Goal: Information Seeking & Learning: Learn about a topic

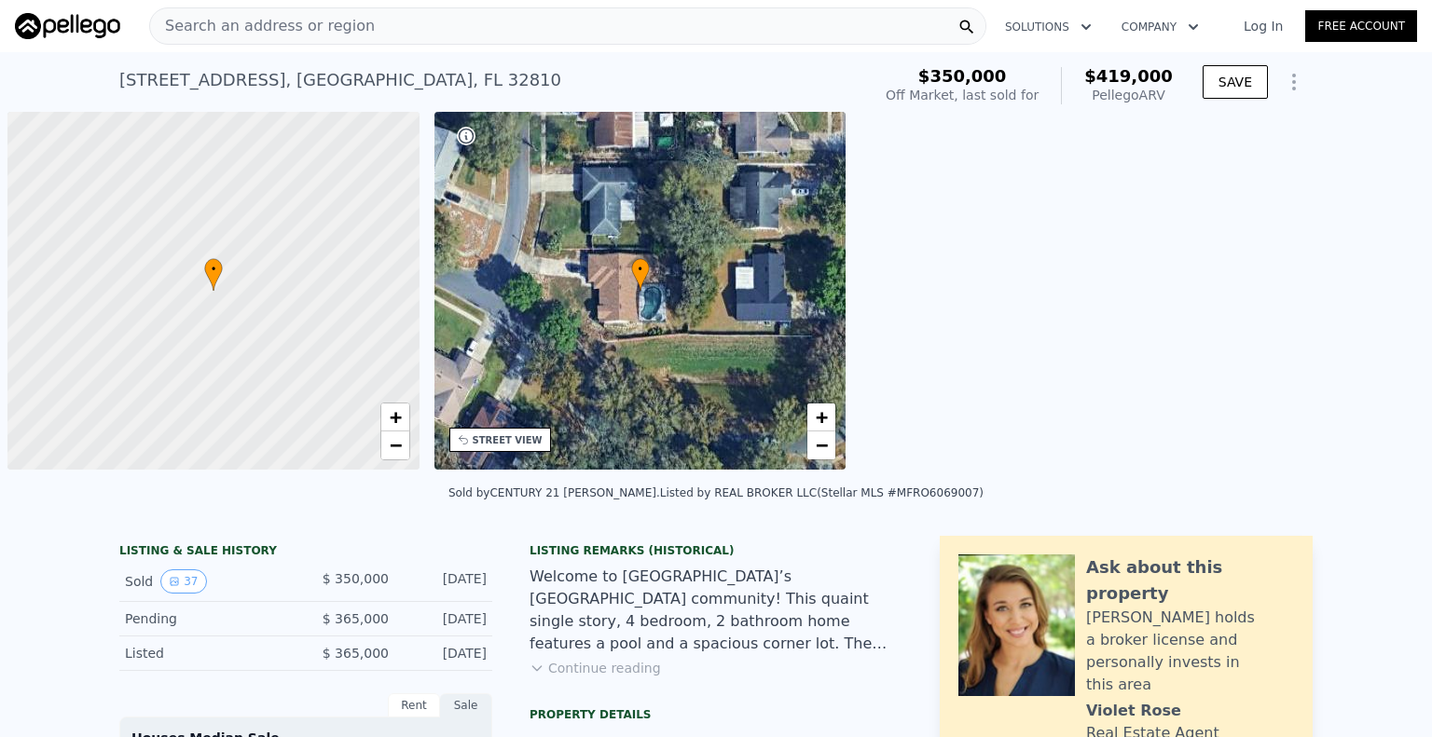
scroll to position [0, 7]
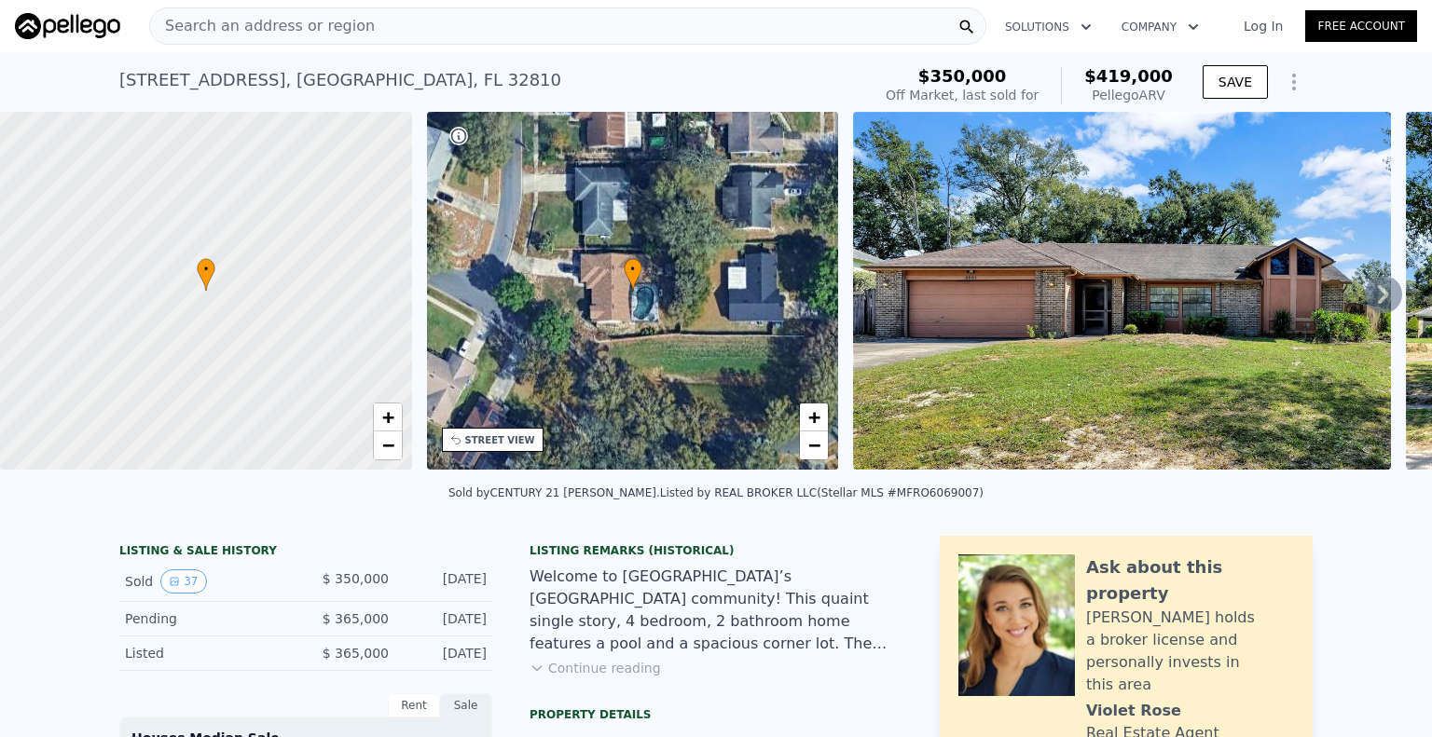
click at [426, 4] on div "Search an address or region Solutions Company Open main menu Log In Free Account" at bounding box center [716, 26] width 1402 height 45
click at [430, 16] on div "Search an address or region" at bounding box center [567, 25] width 837 height 37
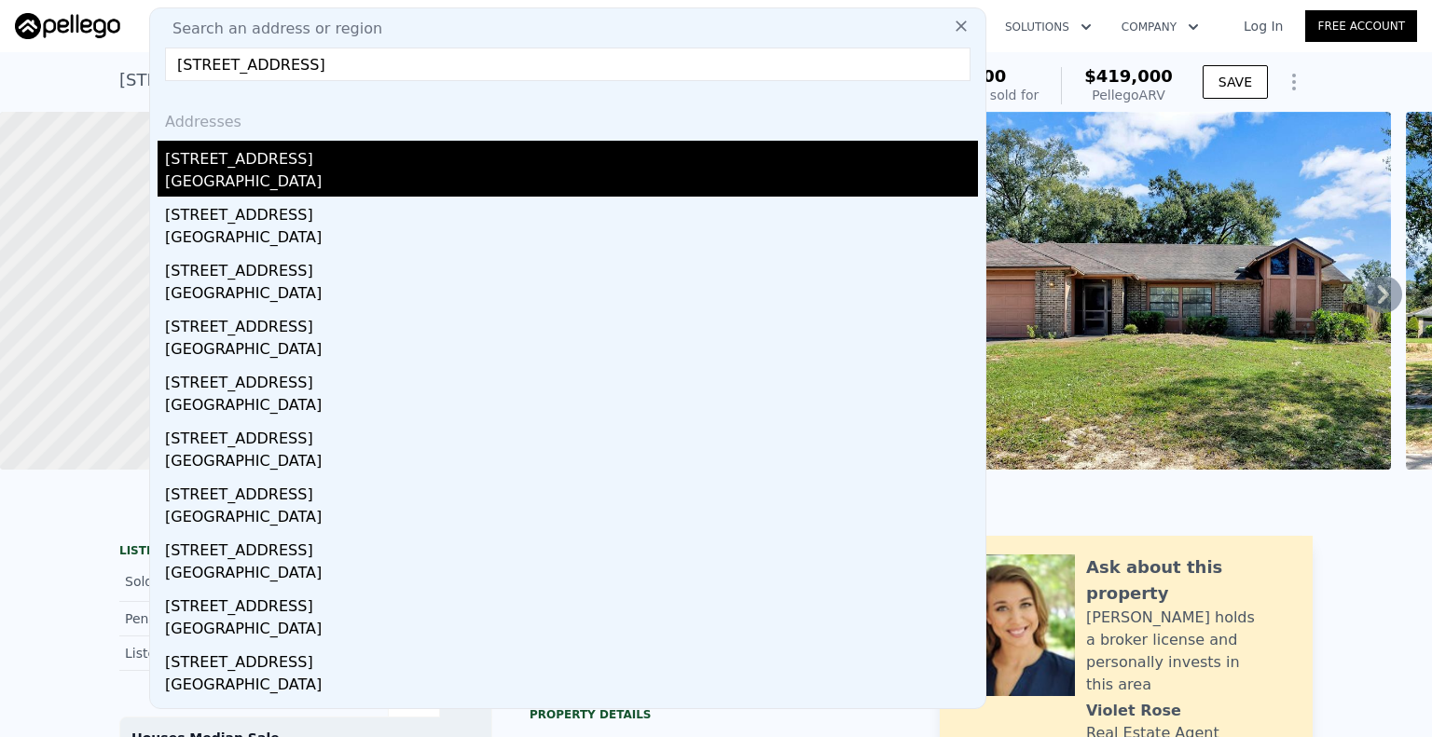
type input "[STREET_ADDRESS]"
click at [357, 174] on div "[GEOGRAPHIC_DATA]" at bounding box center [571, 184] width 813 height 26
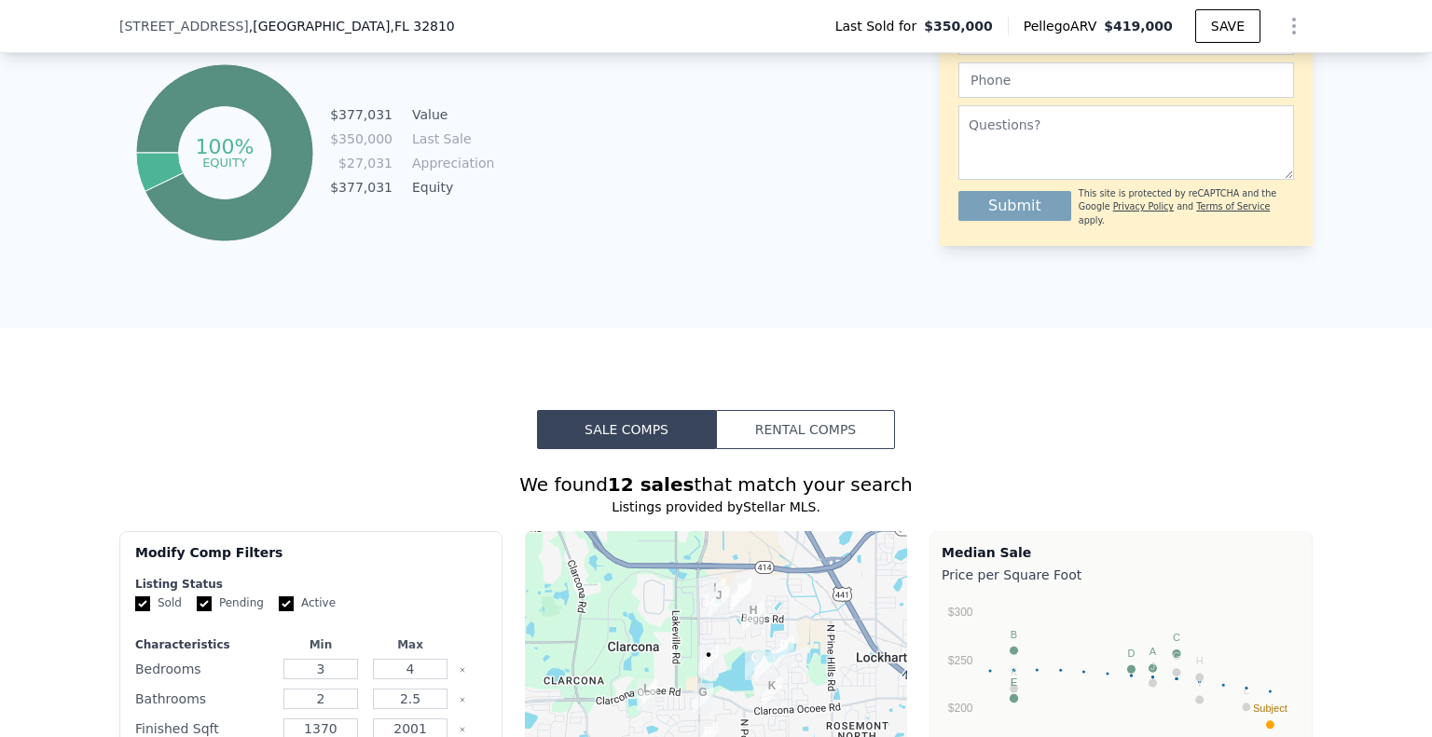
click at [787, 436] on button "Rental Comps" at bounding box center [805, 429] width 179 height 39
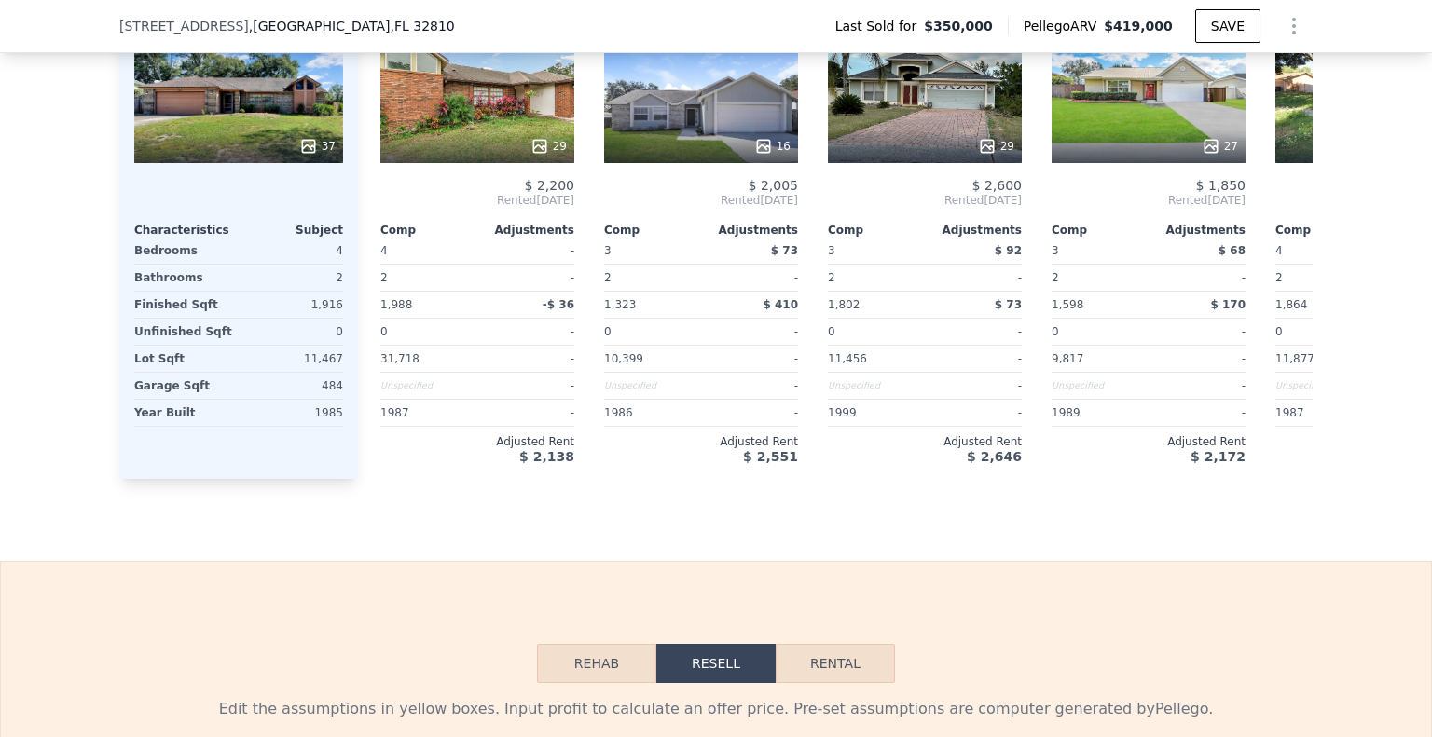
scroll to position [2517, 0]
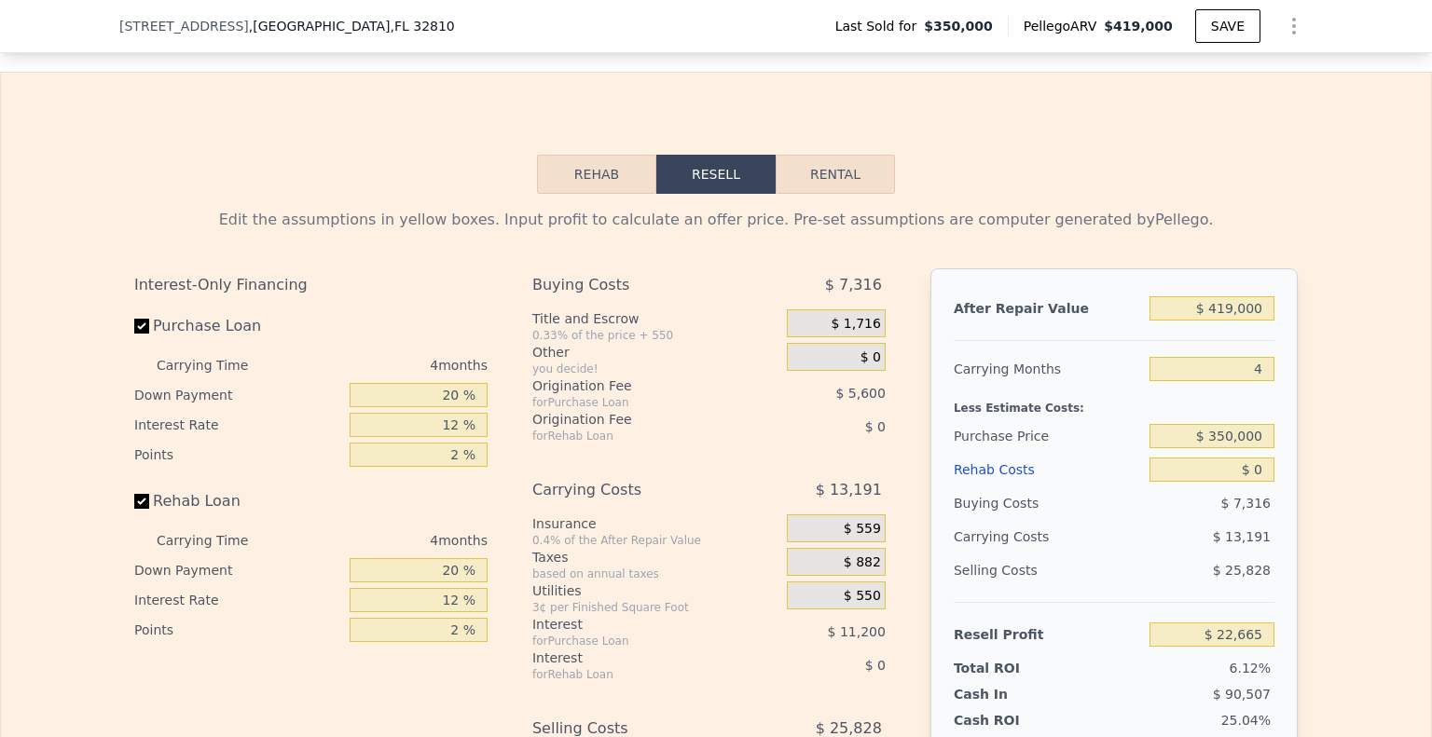
click at [857, 194] on button "Rental" at bounding box center [834, 174] width 119 height 39
select select "30"
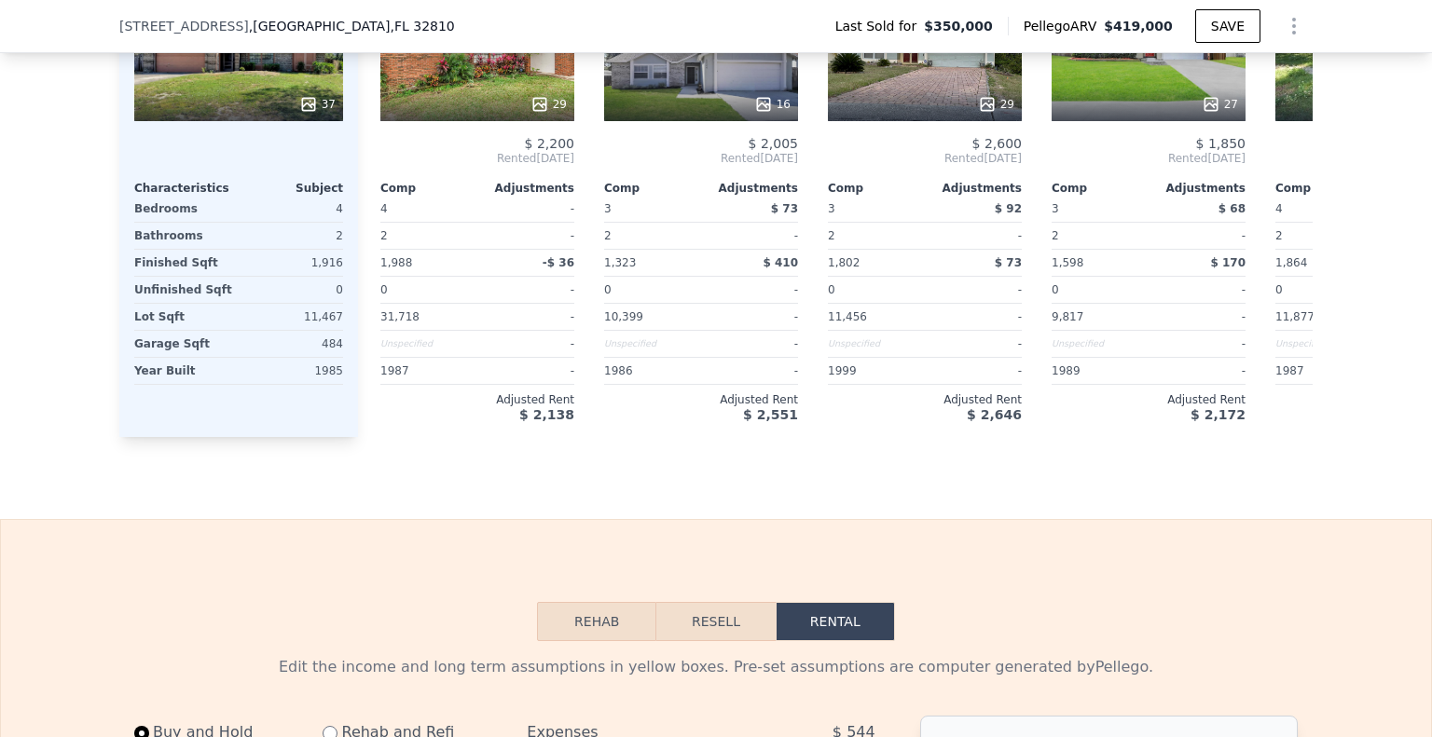
scroll to position [1957, 0]
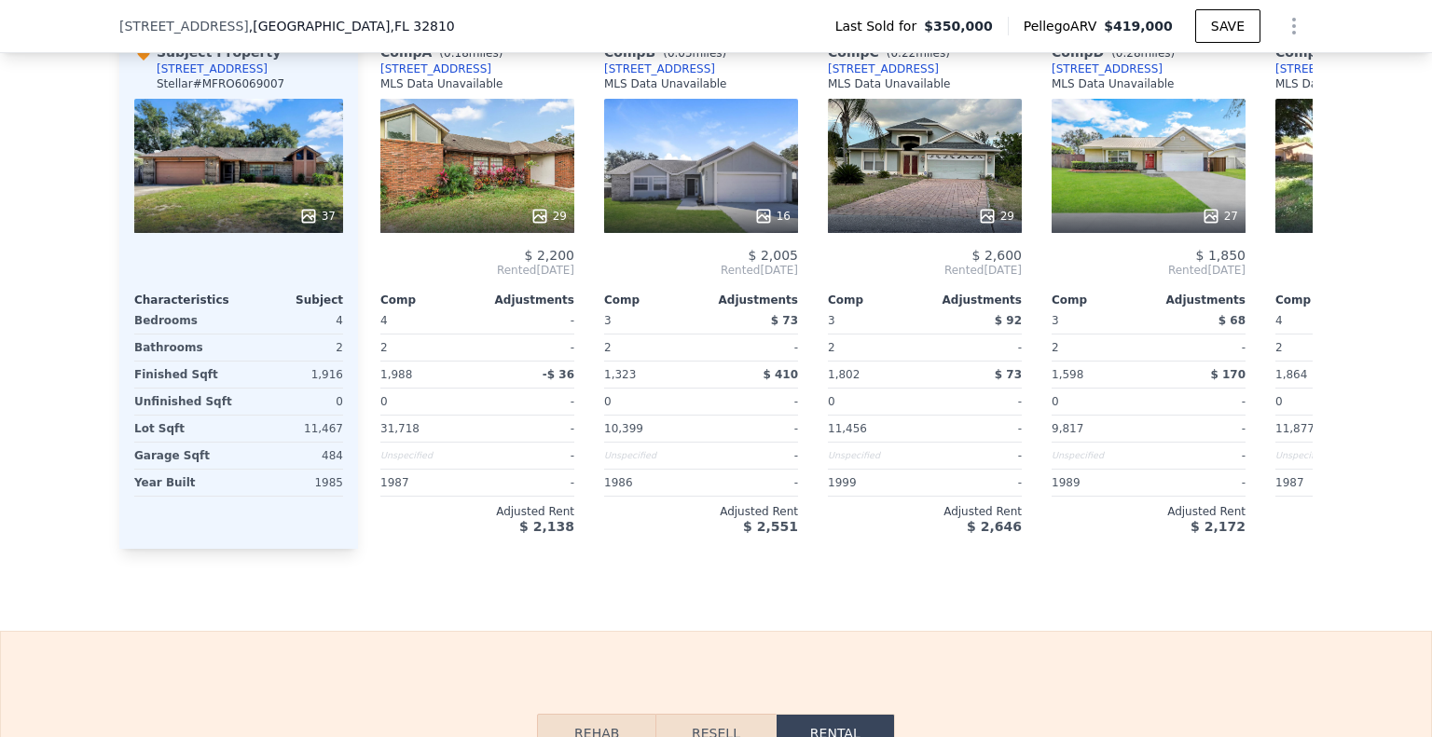
drag, startPoint x: 0, startPoint y: 453, endPoint x: 103, endPoint y: 128, distance: 341.3
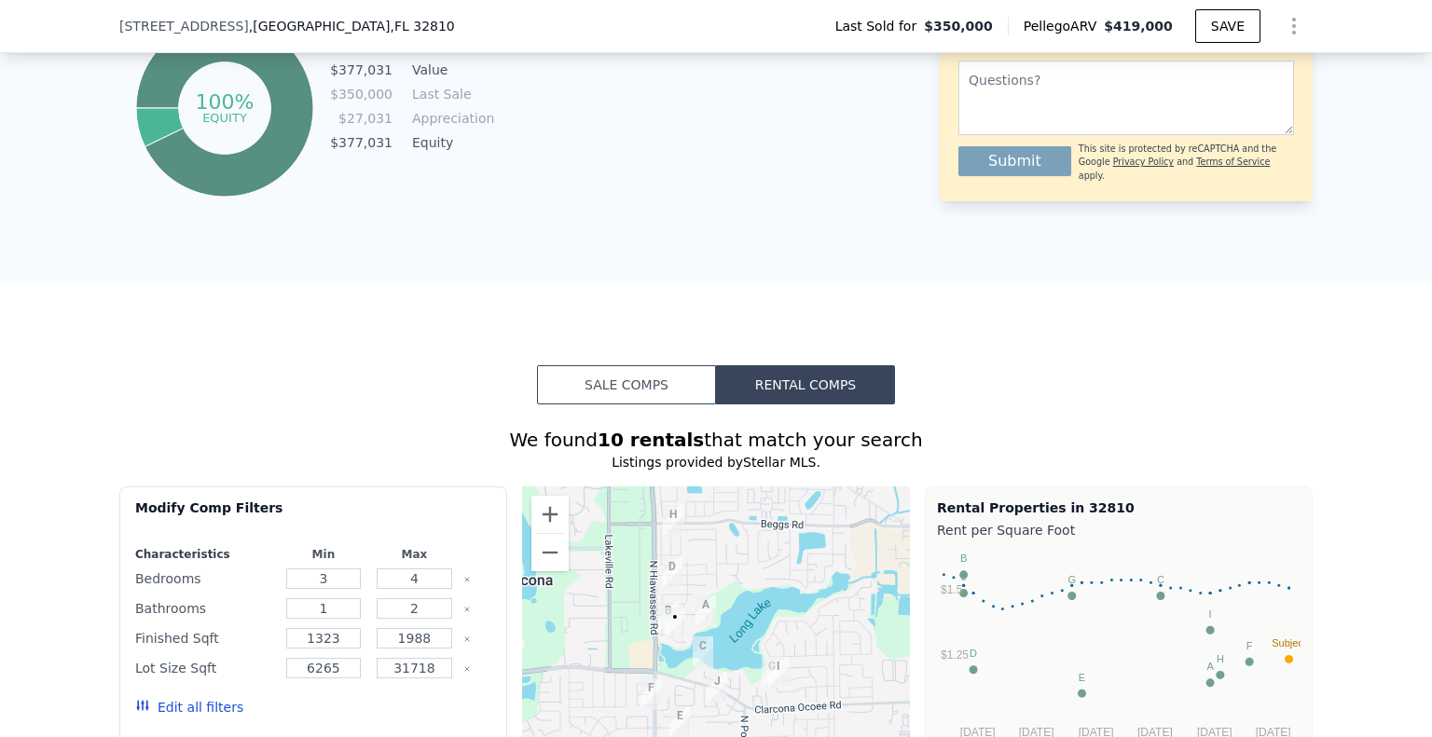
scroll to position [257, 0]
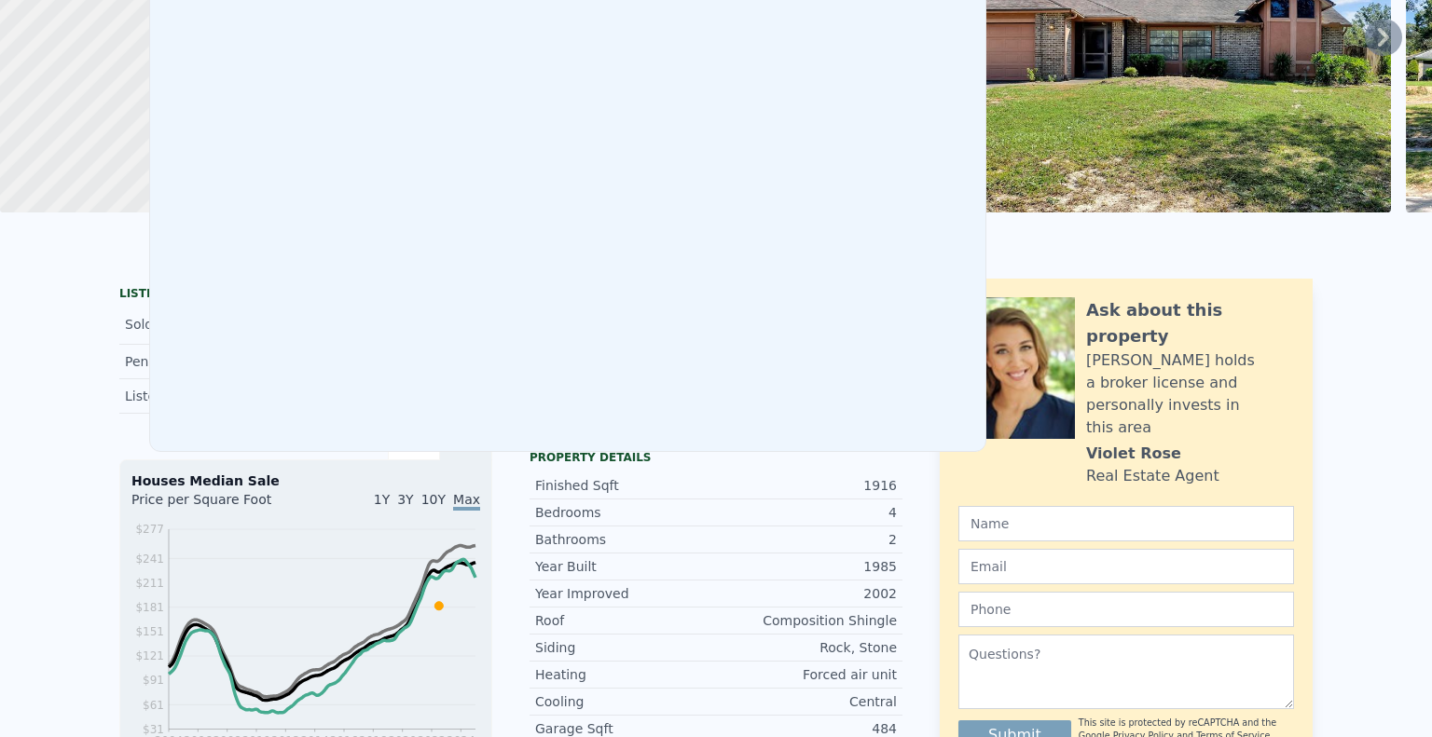
scroll to position [7, 0]
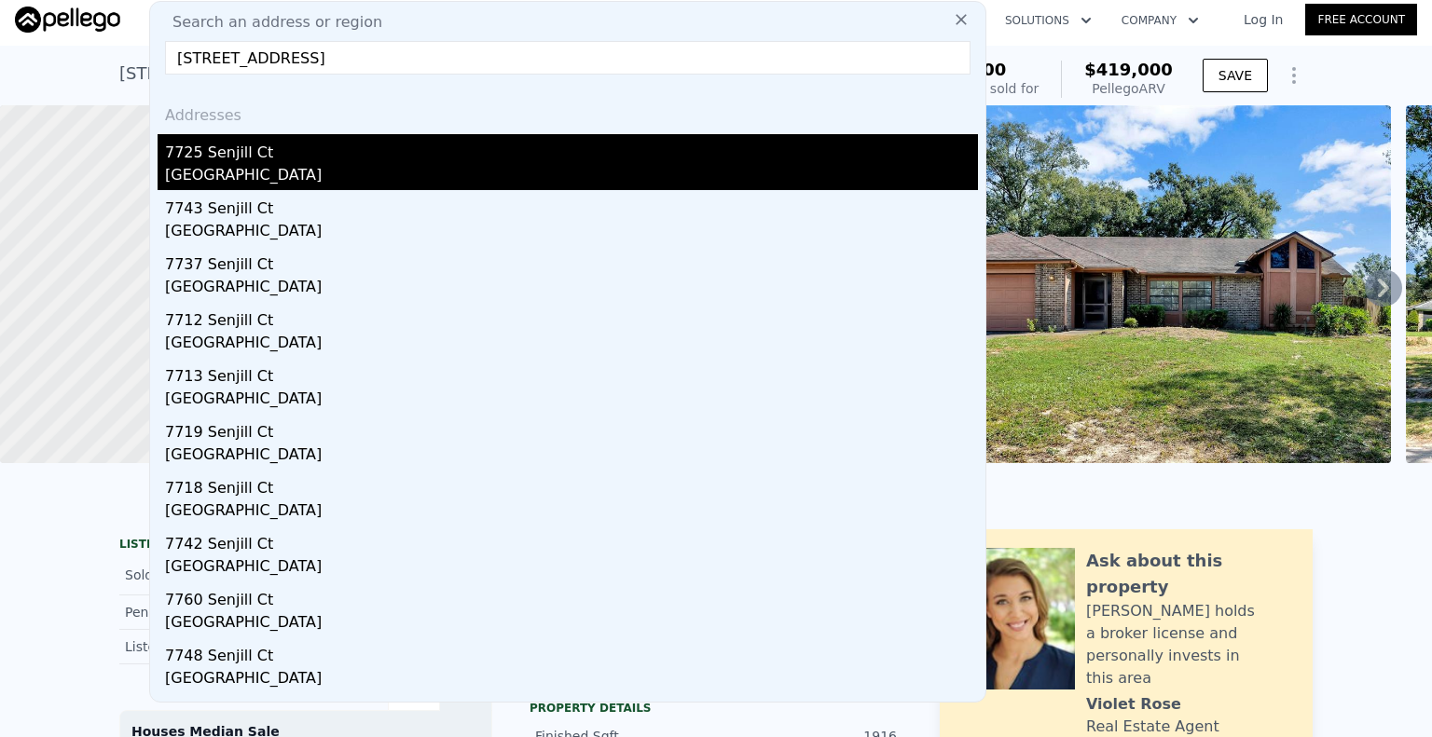
type input "[STREET_ADDRESS]"
click at [294, 157] on div "7725 Senjill Ct" at bounding box center [571, 149] width 813 height 30
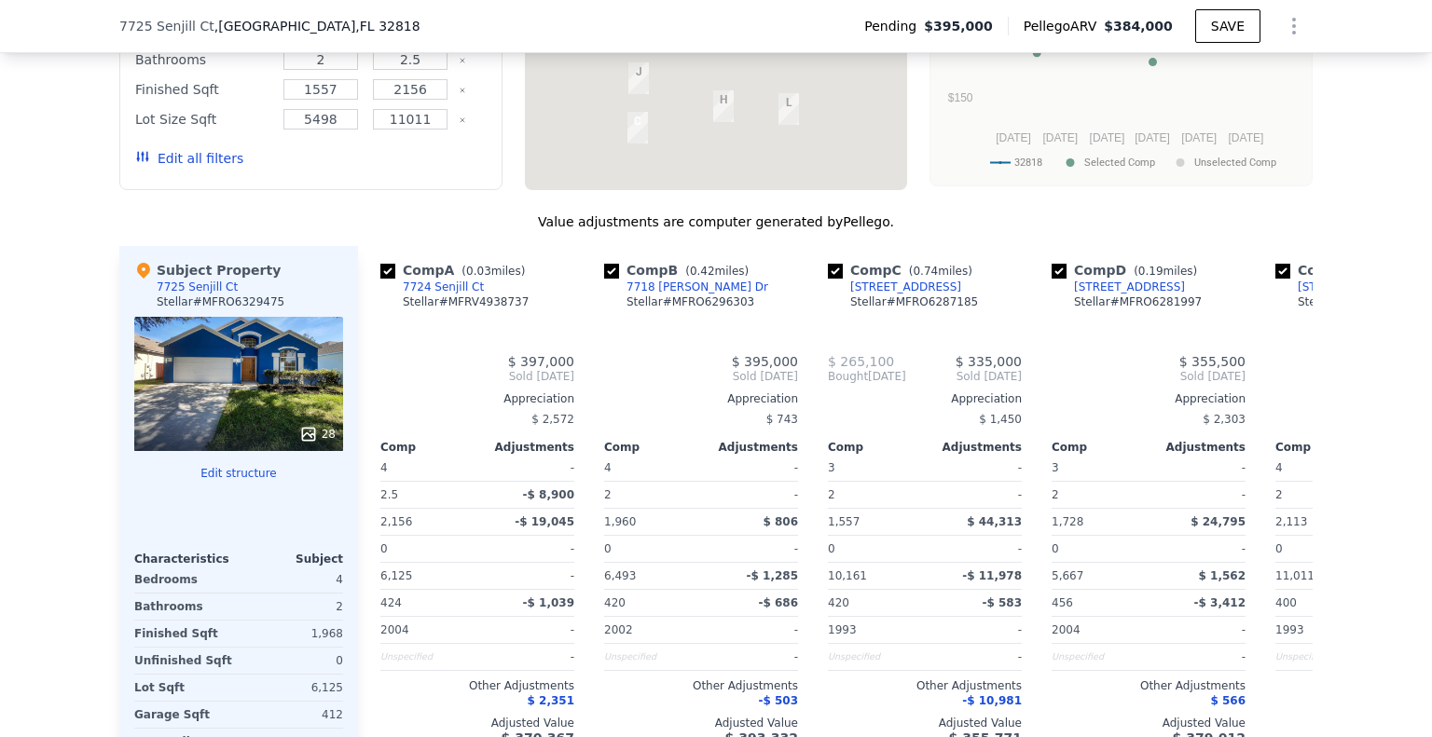
scroll to position [1864, 0]
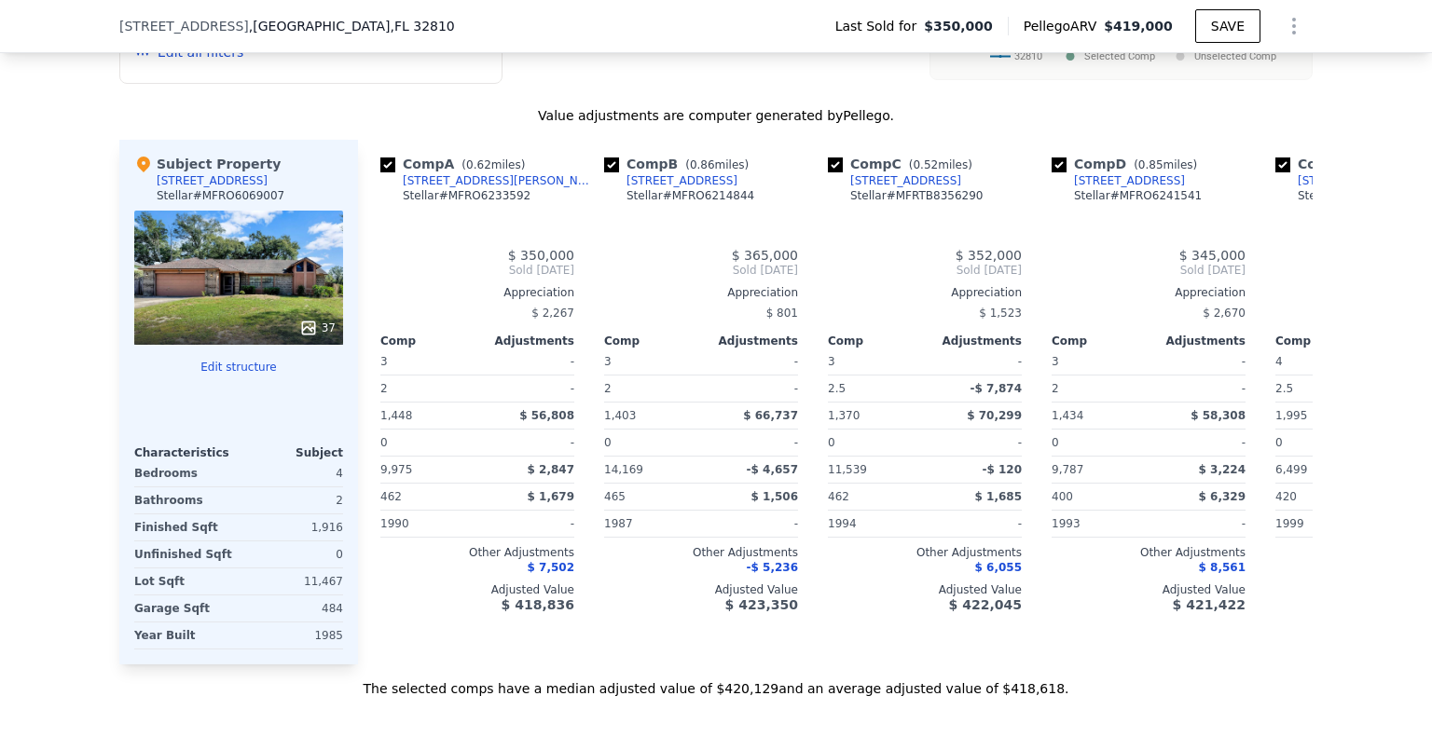
type input "1370"
type input "2001"
type input "6380"
type input "14169"
type input "$ 419,000"
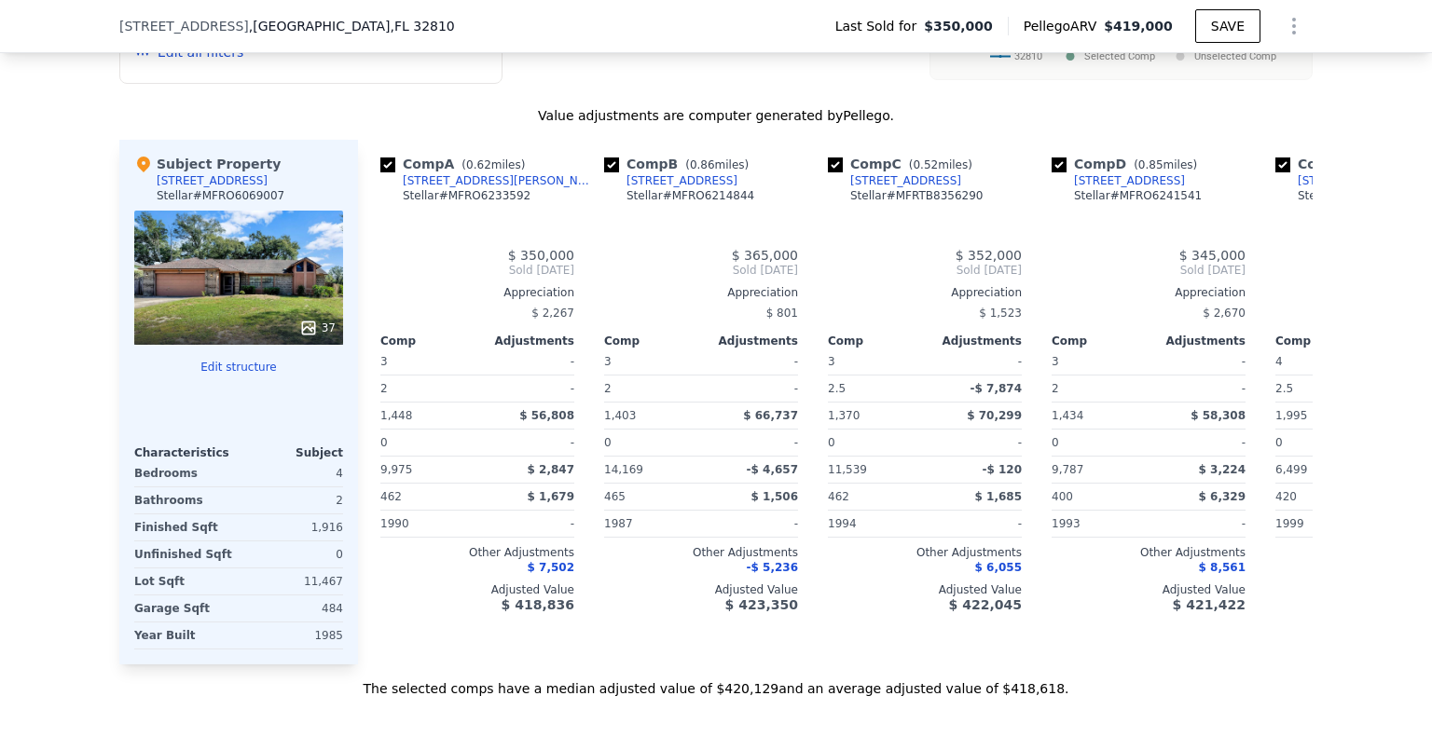
type input "$ 22,665"
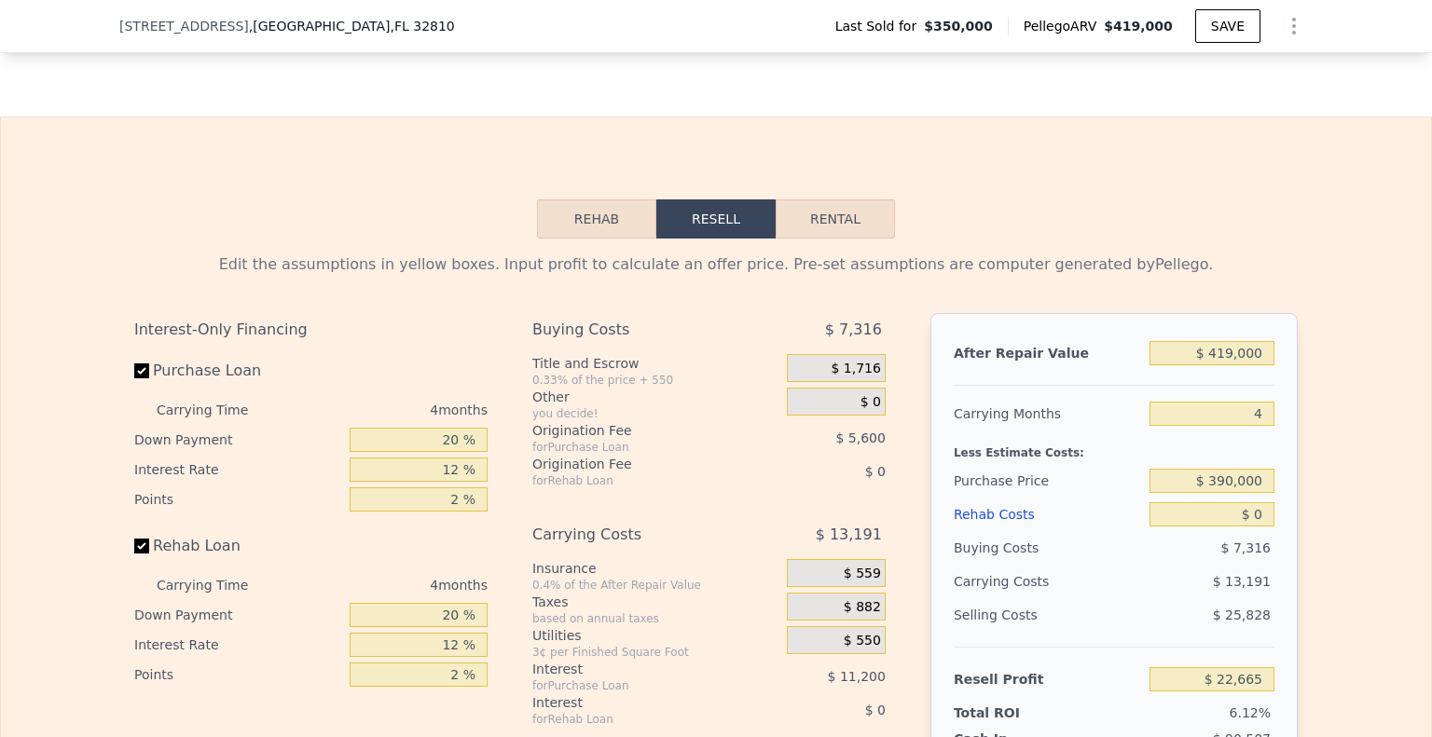
scroll to position [2601, 0]
click at [839, 240] on button "Rental" at bounding box center [834, 219] width 119 height 39
select select "30"
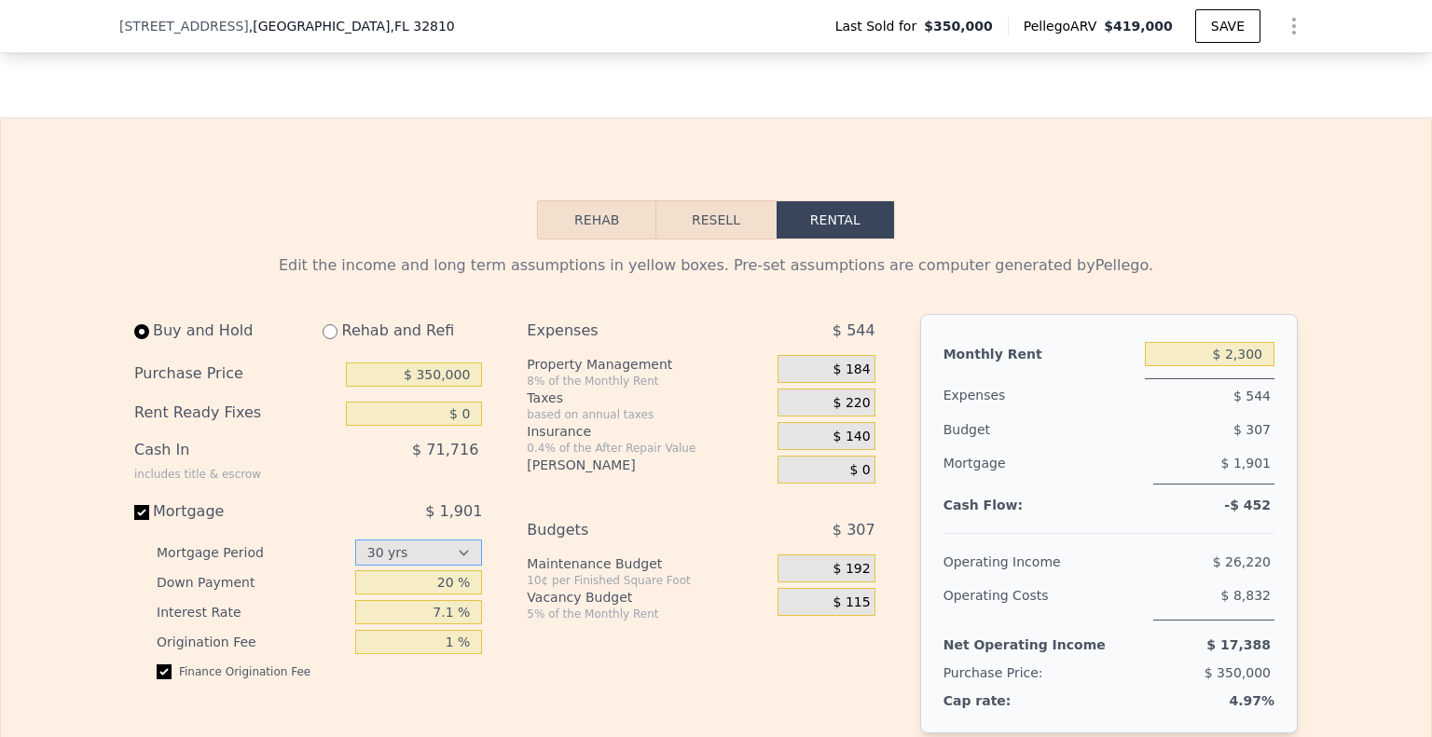
scroll to position [2788, 0]
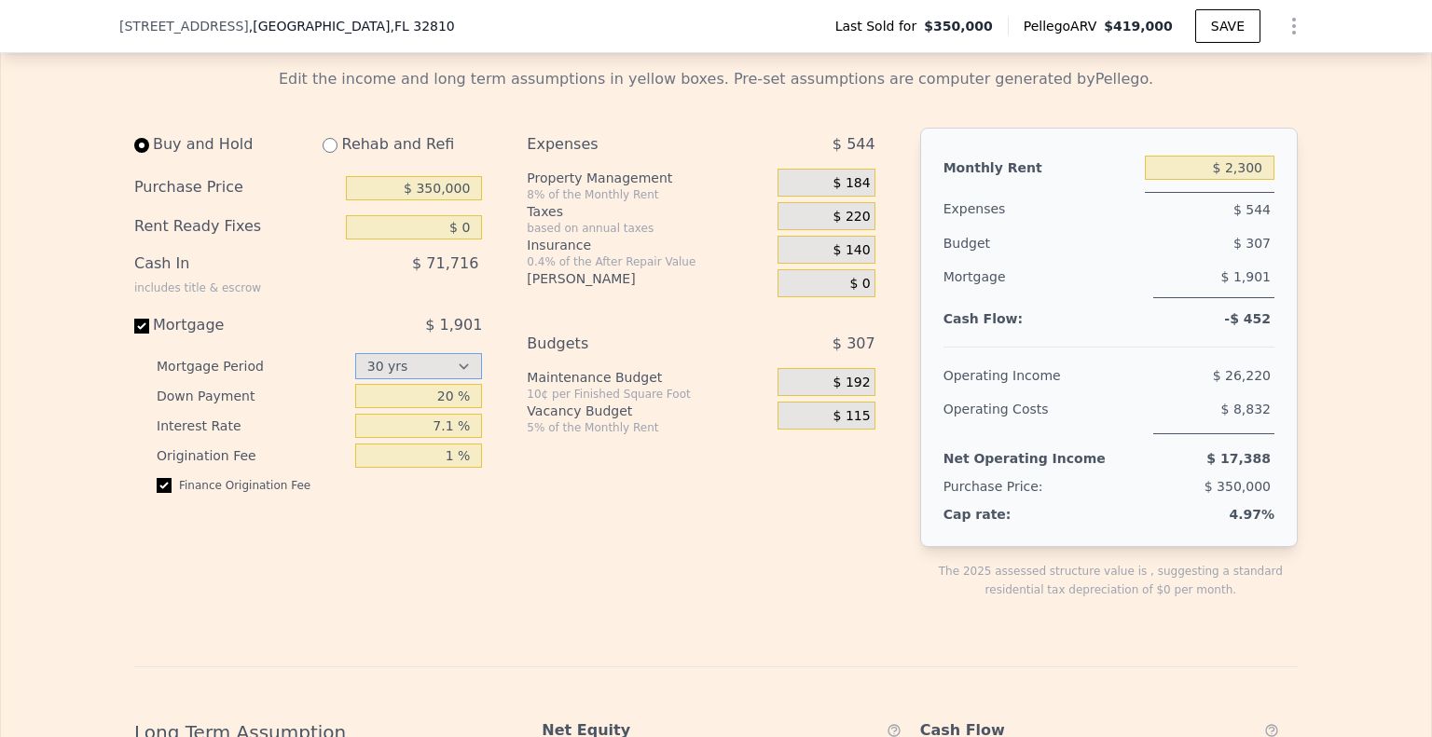
click at [429, 379] on select "15 yrs 30 yrs" at bounding box center [419, 366] width 128 height 26
drag, startPoint x: 429, startPoint y: 400, endPoint x: 430, endPoint y: 269, distance: 130.5
click at [429, 379] on select "15 yrs 30 yrs" at bounding box center [419, 366] width 128 height 26
click at [432, 169] on div "Buy and Hold Rehab and Refi" at bounding box center [308, 148] width 348 height 41
click at [433, 200] on input "$ 350,000" at bounding box center [414, 188] width 136 height 24
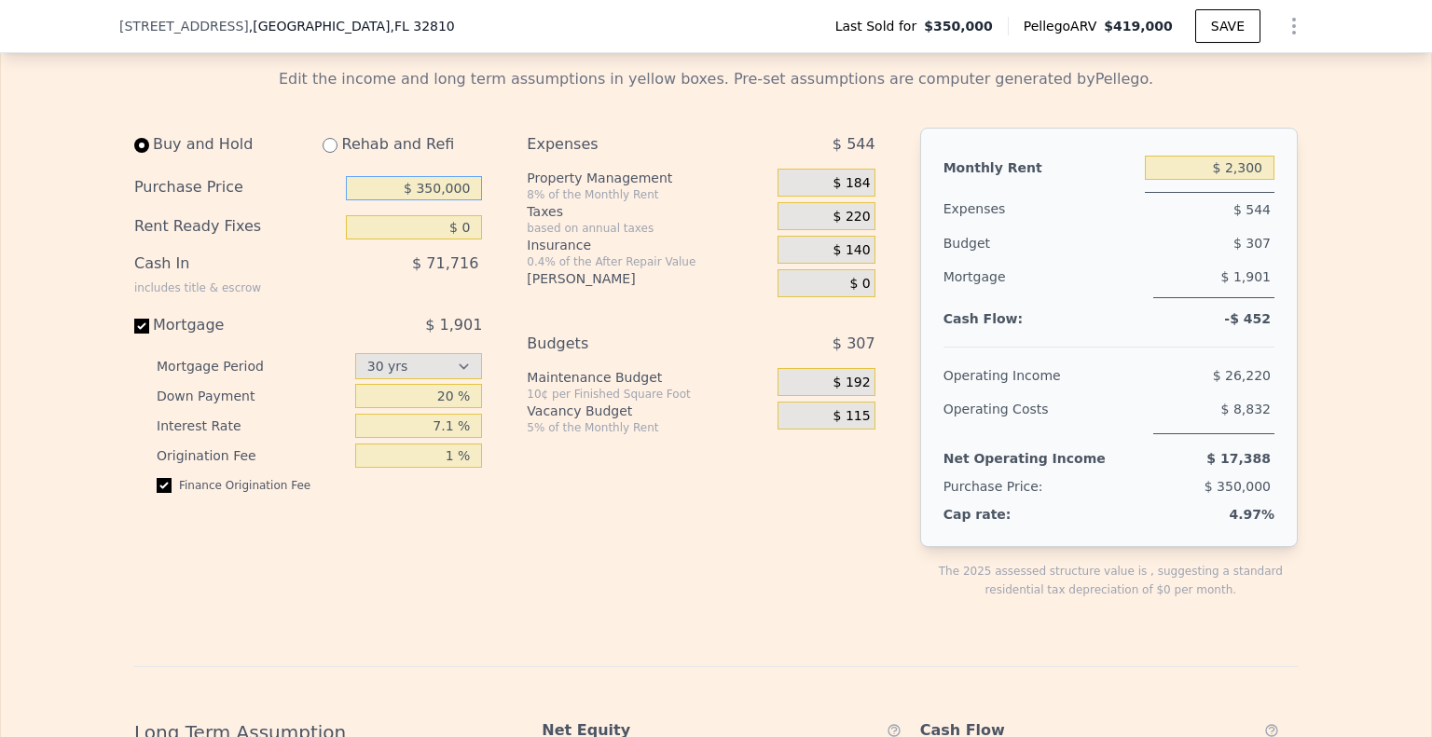
click at [433, 200] on input "$ 350,000" at bounding box center [414, 188] width 136 height 24
type input "$ 290,000"
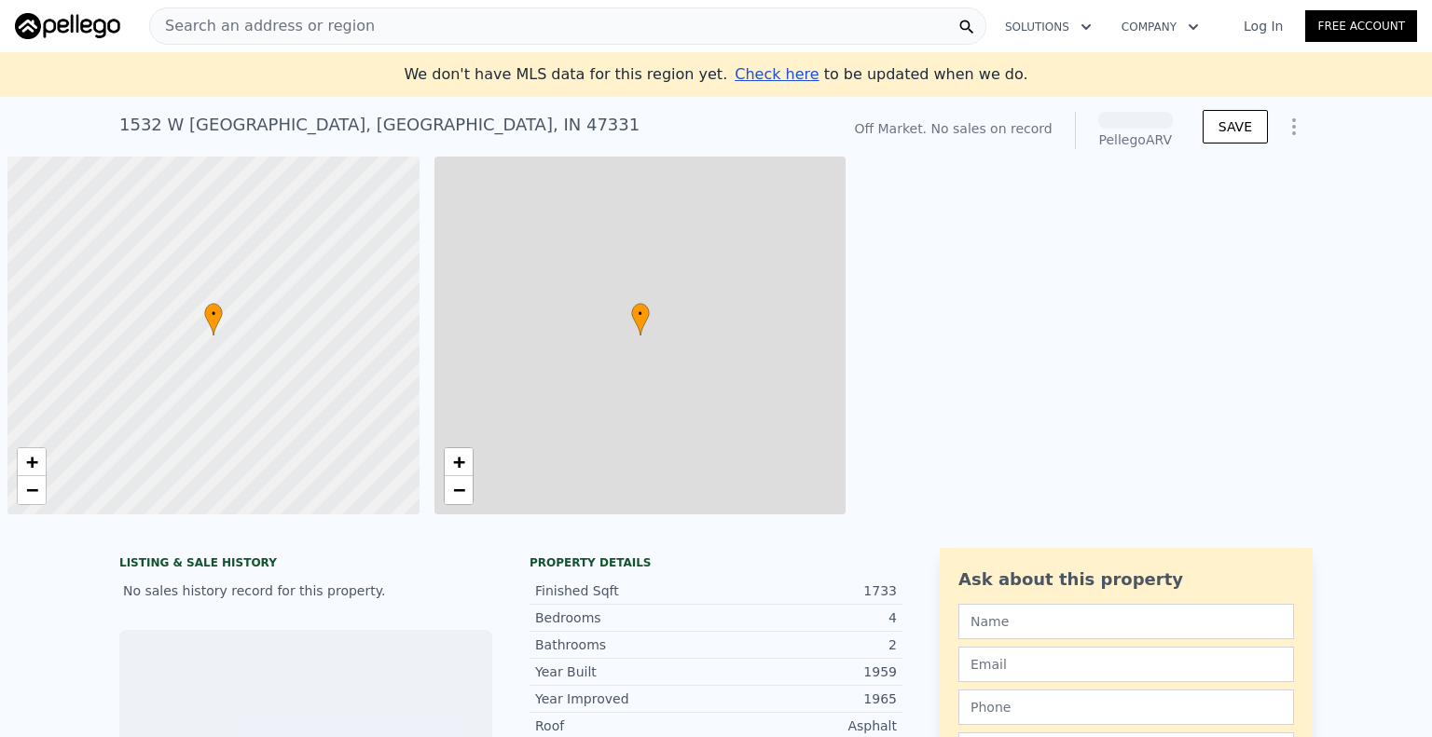
scroll to position [0, 7]
